Goal: Communication & Community: Connect with others

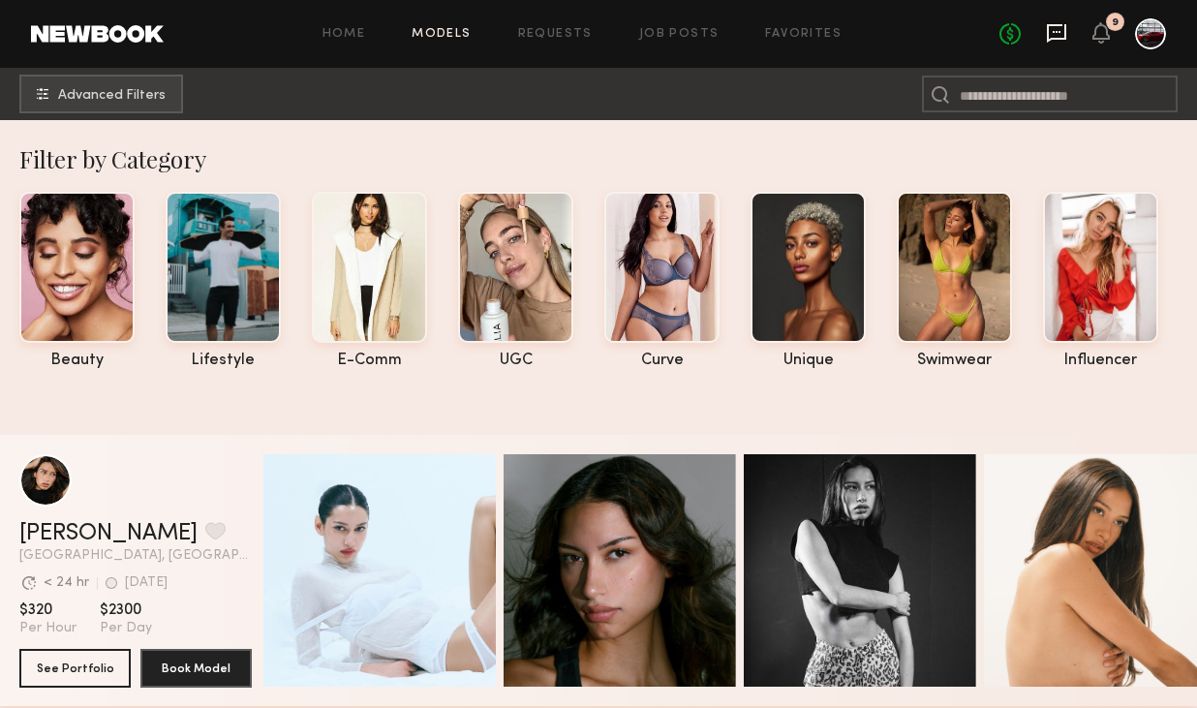
click at [1060, 34] on icon at bounding box center [1056, 32] width 21 height 21
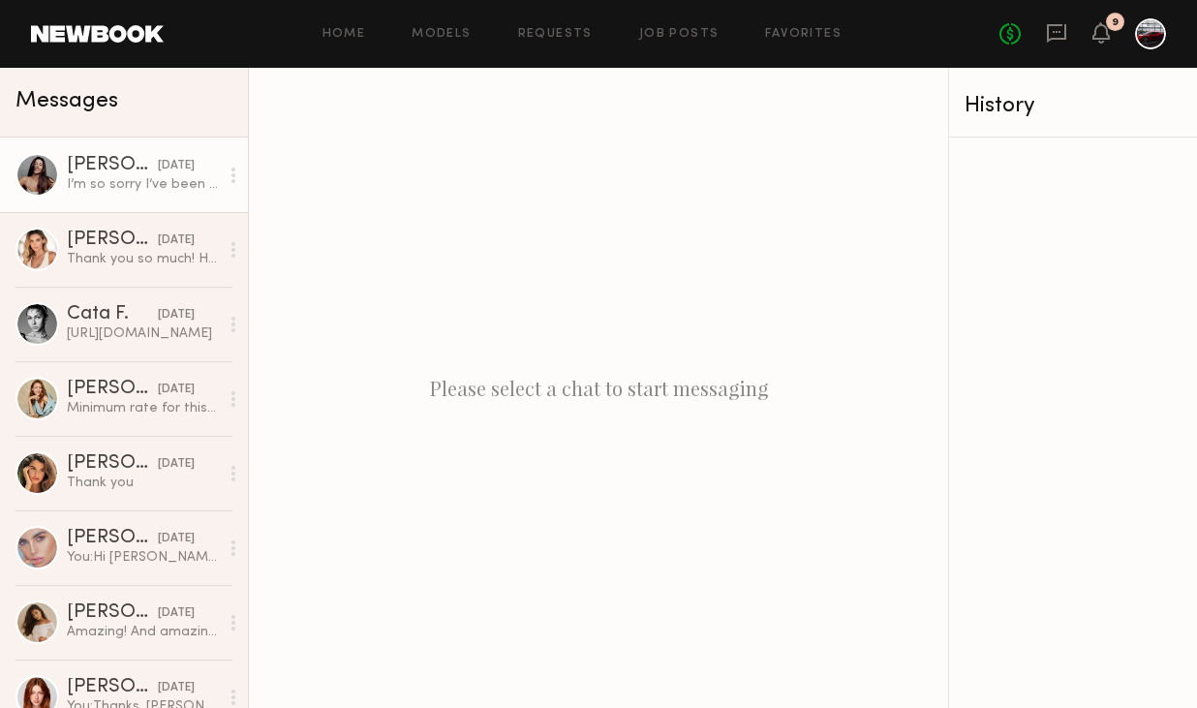
click at [102, 167] on div "Elke K." at bounding box center [112, 165] width 91 height 19
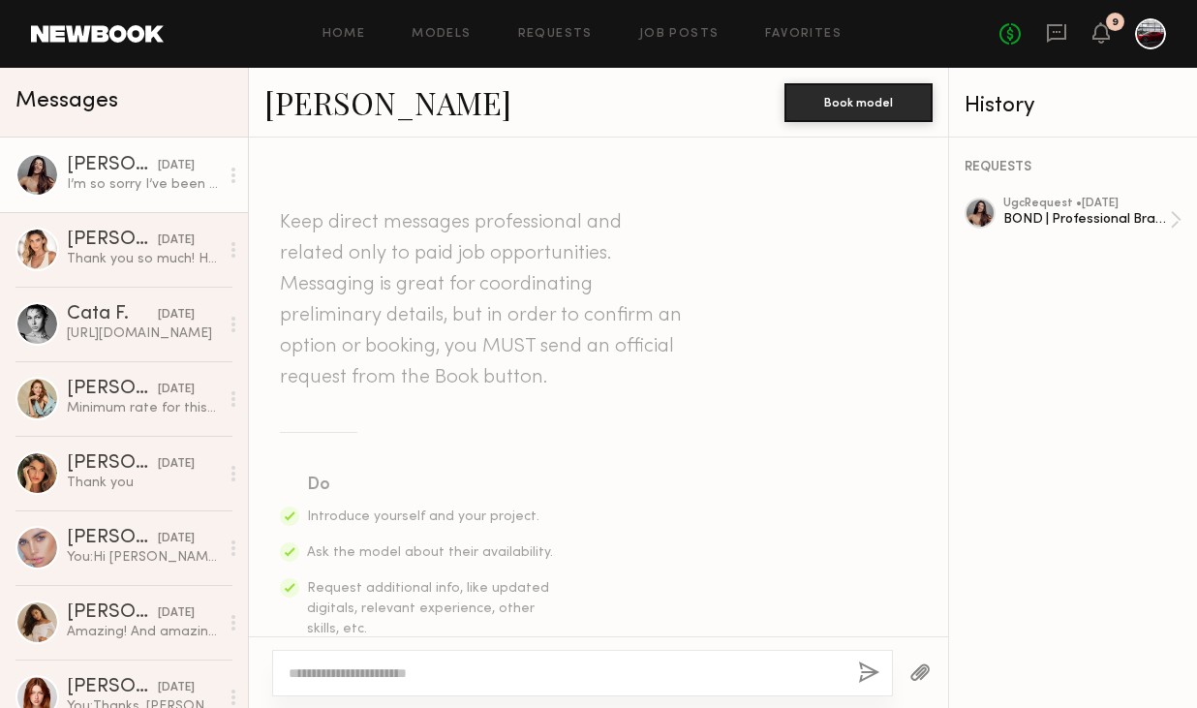
click at [295, 104] on link "Elke K." at bounding box center [387, 102] width 247 height 42
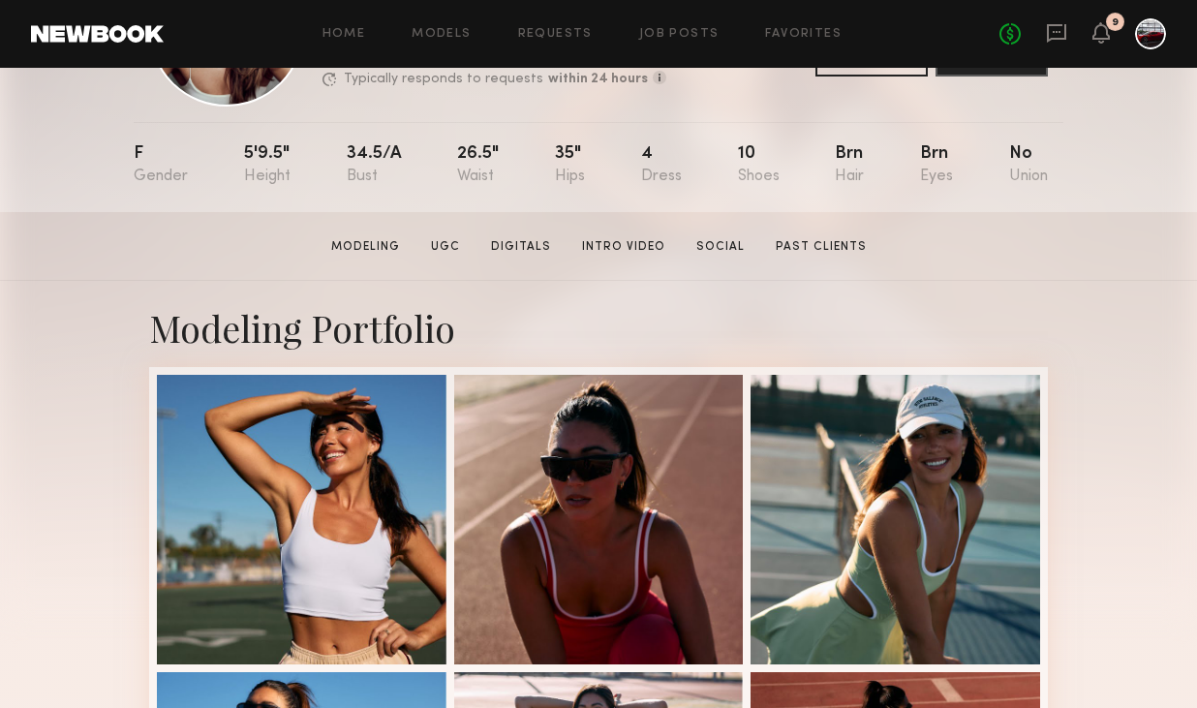
scroll to position [166, 0]
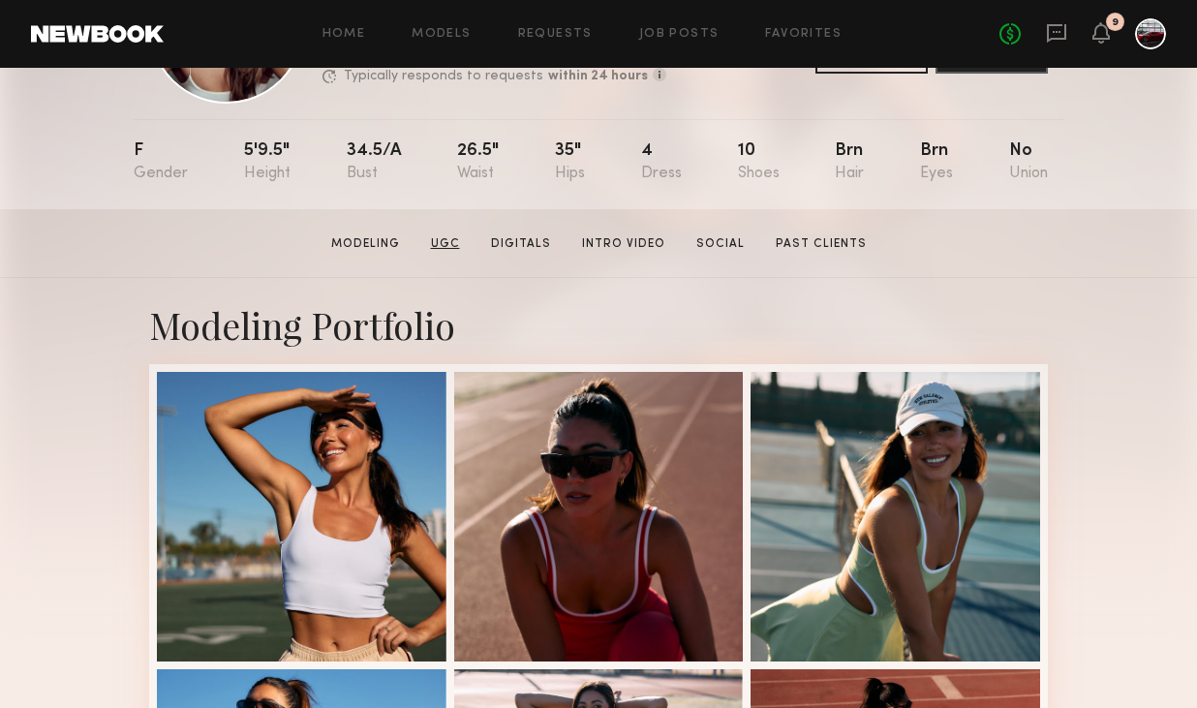
click at [440, 244] on link "UGC" at bounding box center [445, 243] width 45 height 17
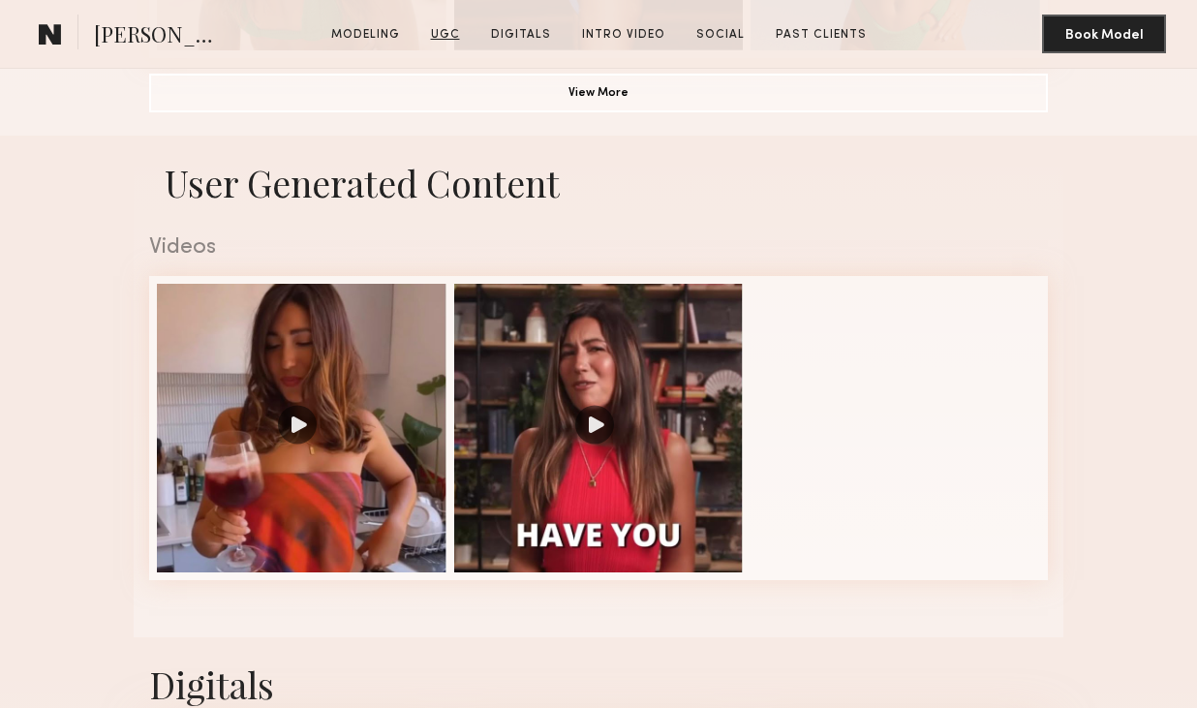
scroll to position [1686, 0]
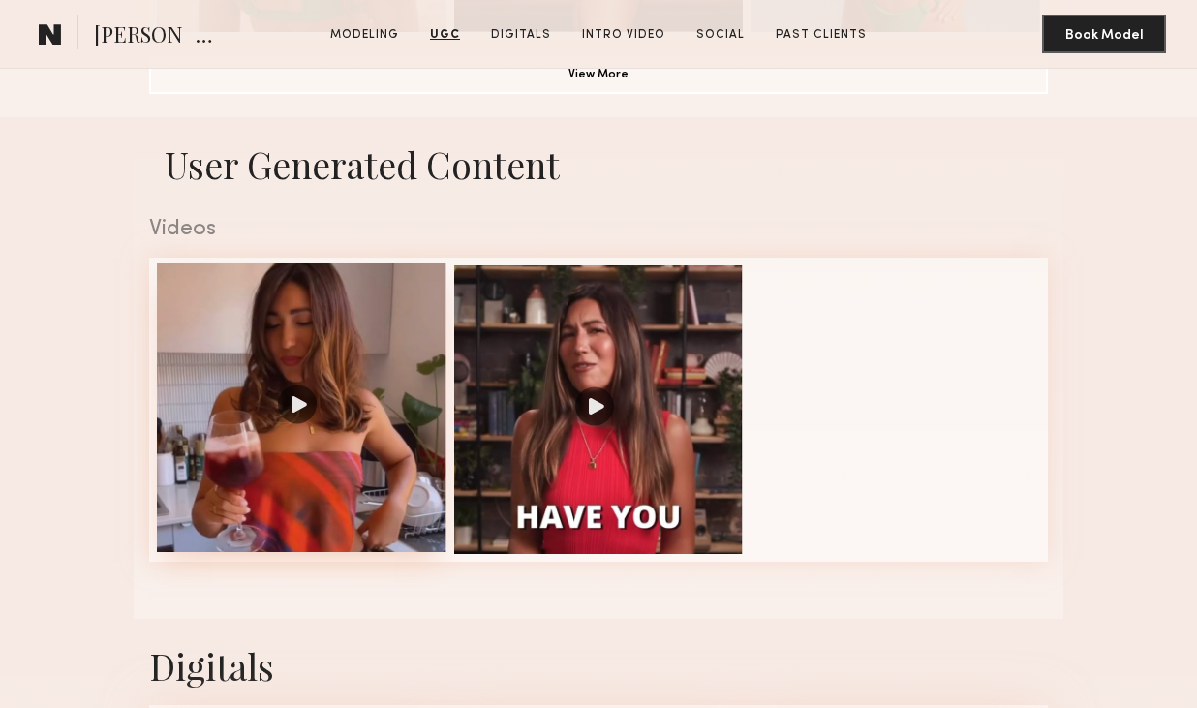
click at [416, 350] on div at bounding box center [301, 407] width 289 height 289
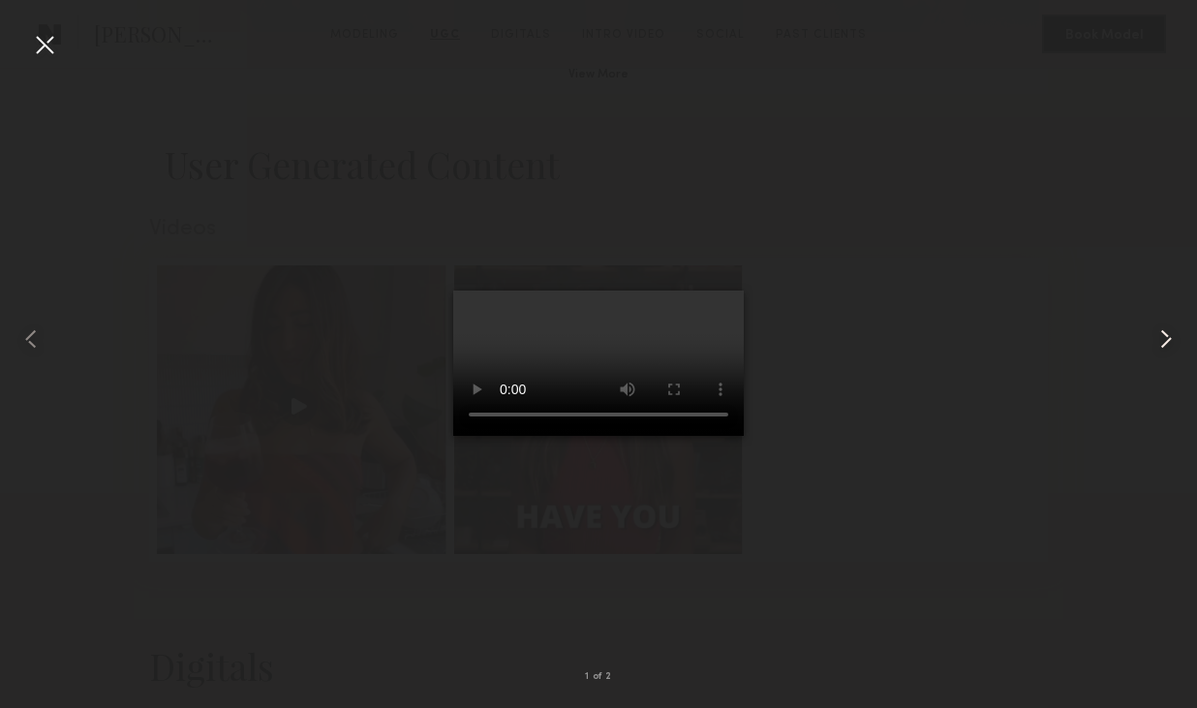
click at [1166, 338] on common-icon at bounding box center [1165, 338] width 31 height 31
click at [531, 290] on video at bounding box center [598, 362] width 290 height 145
